Goal: Task Accomplishment & Management: Use online tool/utility

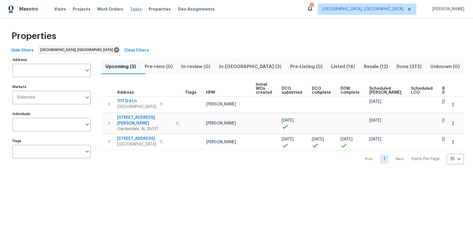
click at [131, 10] on span "Tasks" at bounding box center [136, 9] width 12 height 4
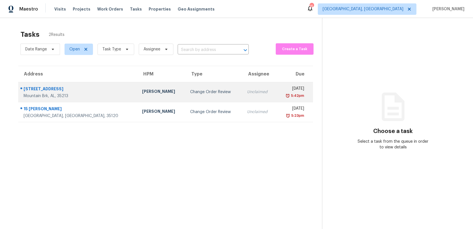
click at [40, 89] on div "[STREET_ADDRESS]" at bounding box center [78, 89] width 109 height 7
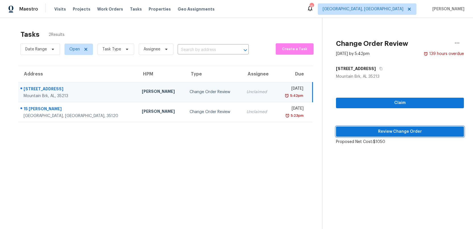
click at [382, 129] on span "Review Change Order" at bounding box center [400, 131] width 119 height 7
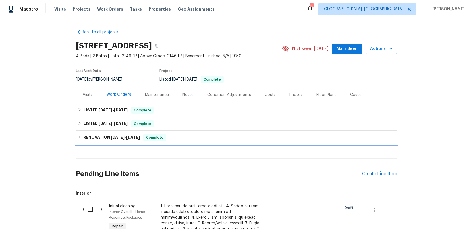
click at [102, 136] on h6 "RENOVATION [DATE] - [DATE]" at bounding box center [112, 137] width 56 height 7
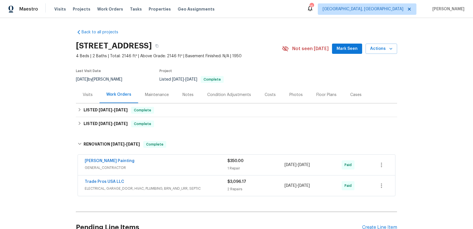
click at [207, 186] on span "ELECTRICAL, GARAGE_DOOR, HVAC, PLUMBING, BRN_AND_LRR, SEPTIC" at bounding box center [156, 188] width 143 height 6
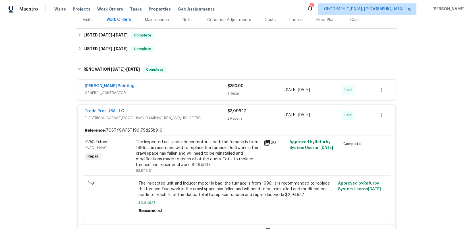
scroll to position [78, 0]
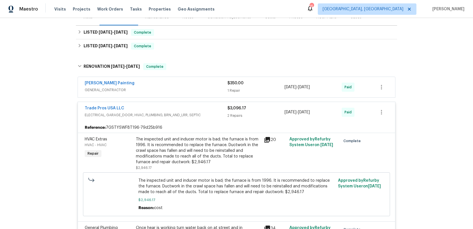
click at [198, 112] on span "ELECTRICAL, GARAGE_DOOR, HVAC, PLUMBING, BRN_AND_LRR, SEPTIC" at bounding box center [156, 115] width 143 height 6
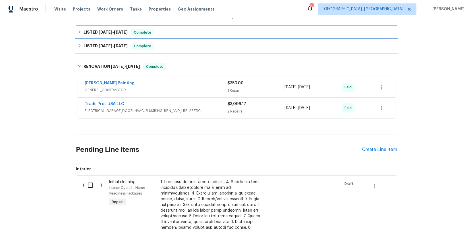
click at [100, 45] on span "[DATE]" at bounding box center [106, 46] width 14 height 4
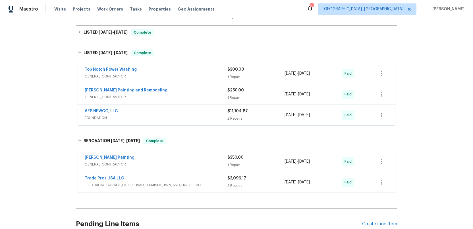
click at [185, 112] on div "AFS NEWCO, LLC" at bounding box center [156, 111] width 143 height 7
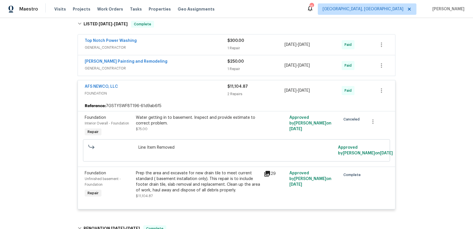
scroll to position [110, 0]
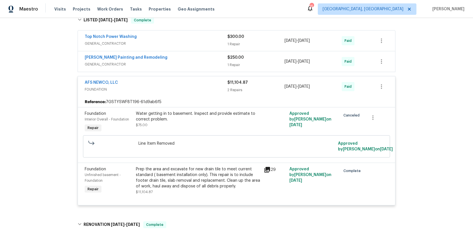
click at [268, 169] on icon at bounding box center [267, 170] width 6 height 6
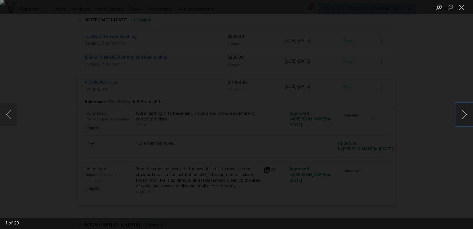
click at [460, 110] on button "Next image" at bounding box center [464, 114] width 17 height 23
click at [462, 112] on button "Next image" at bounding box center [464, 114] width 17 height 23
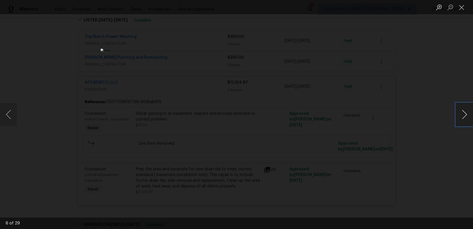
click at [462, 112] on button "Next image" at bounding box center [464, 114] width 17 height 23
click at [463, 10] on button "Close lightbox" at bounding box center [461, 7] width 11 height 10
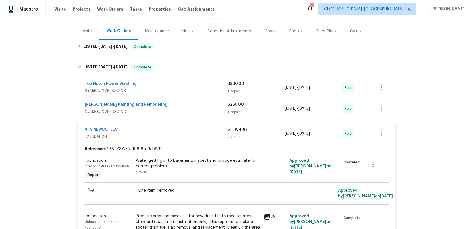
scroll to position [62, 0]
